Goal: Information Seeking & Learning: Learn about a topic

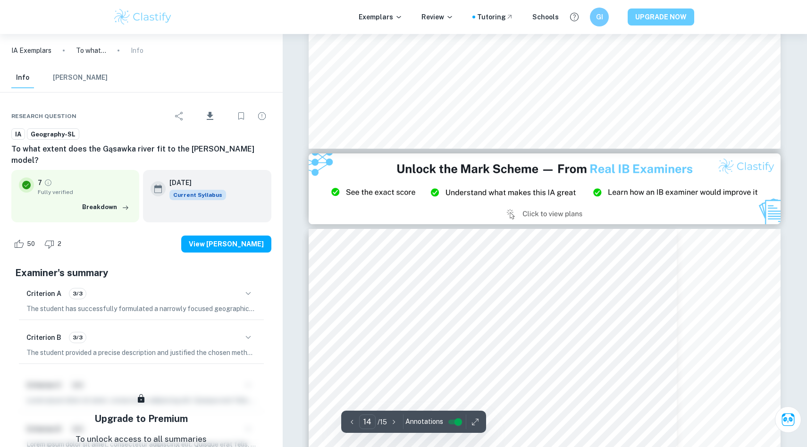
scroll to position [9498, 0]
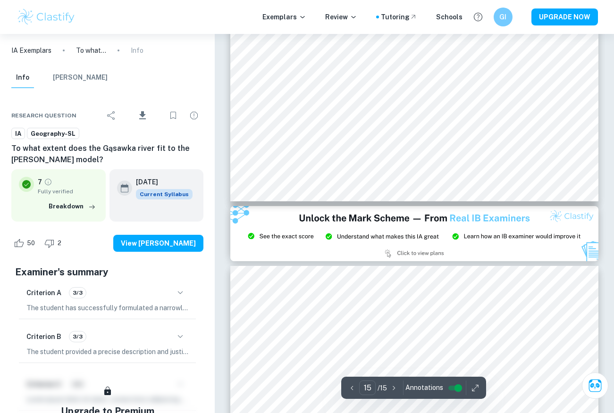
scroll to position [7492, 0]
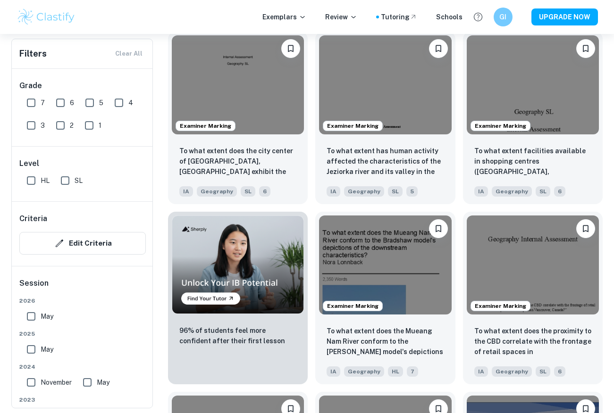
scroll to position [3723, 0]
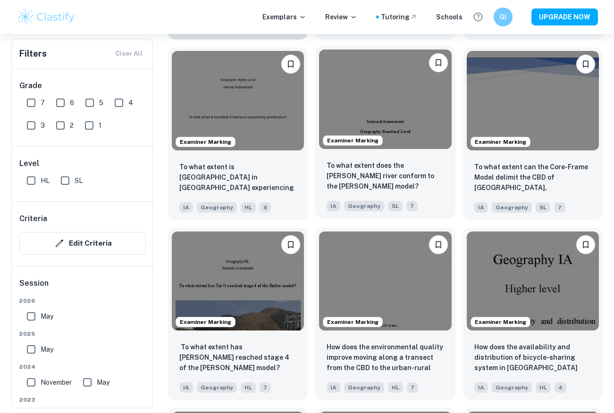
click at [399, 159] on div "To what extent does the [PERSON_NAME] river conform to the [PERSON_NAME] model?…" at bounding box center [385, 186] width 140 height 66
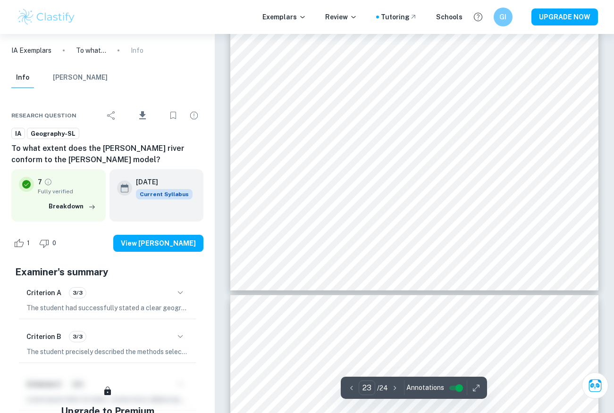
scroll to position [10725, 0]
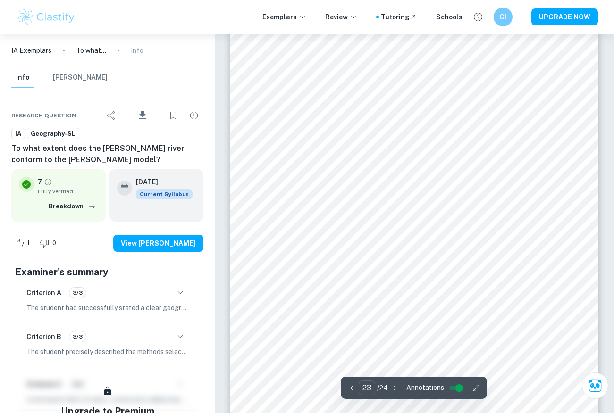
type input "22"
